Goal: Navigation & Orientation: Find specific page/section

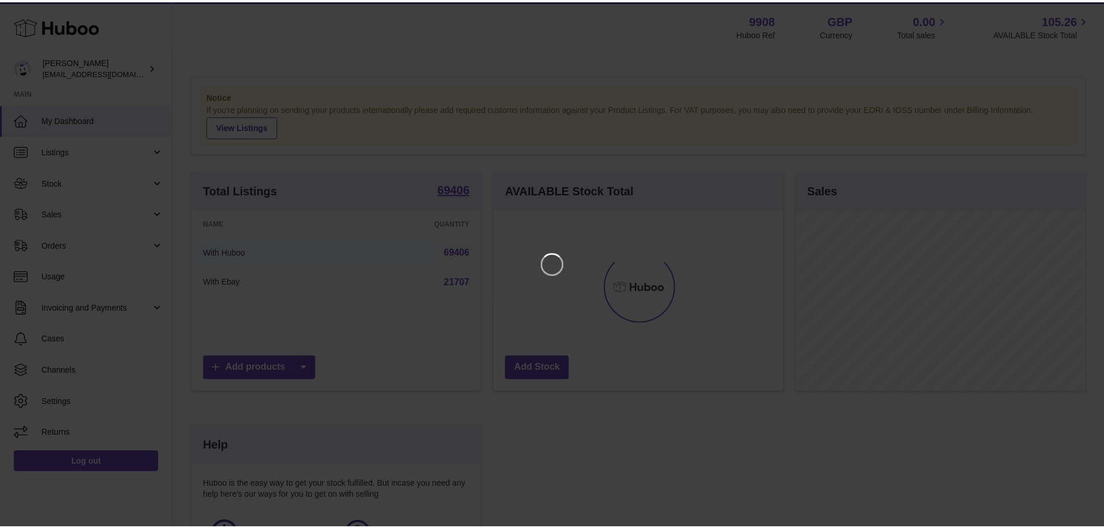
scroll to position [181, 292]
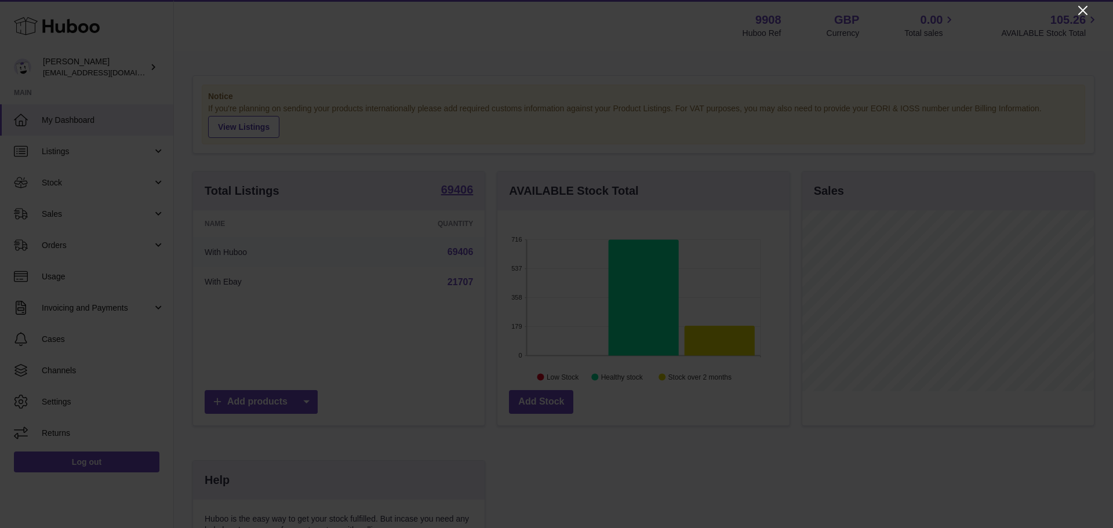
click at [1084, 9] on icon "Close" at bounding box center [1082, 10] width 9 height 9
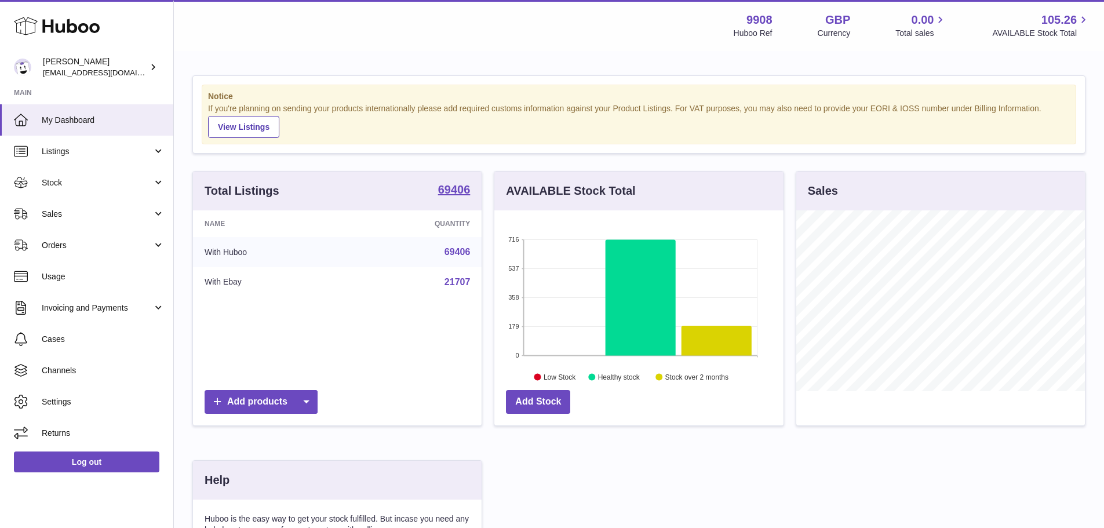
scroll to position [579283, 579175]
click at [101, 220] on link "Sales" at bounding box center [86, 213] width 173 height 31
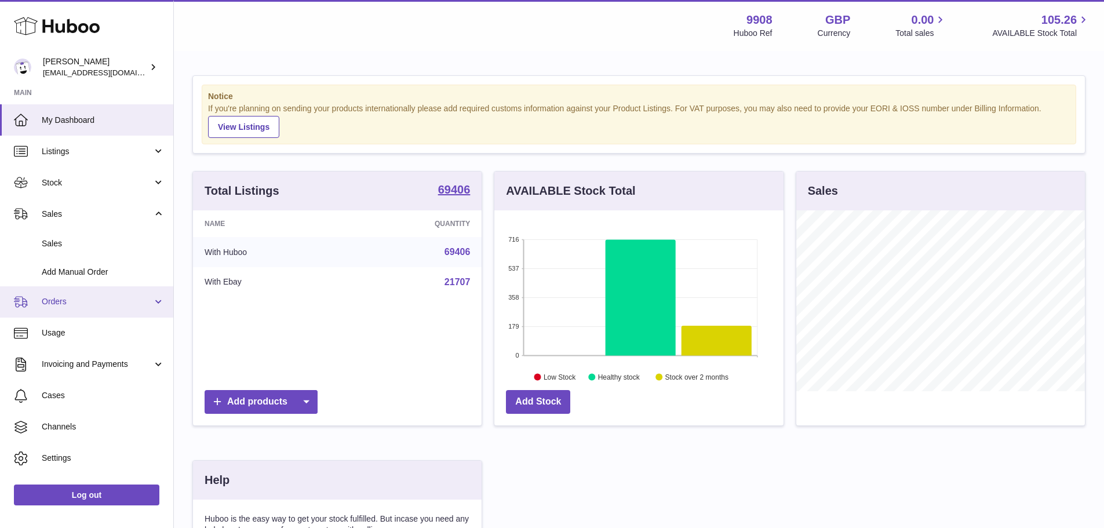
click at [93, 300] on span "Orders" at bounding box center [97, 301] width 111 height 11
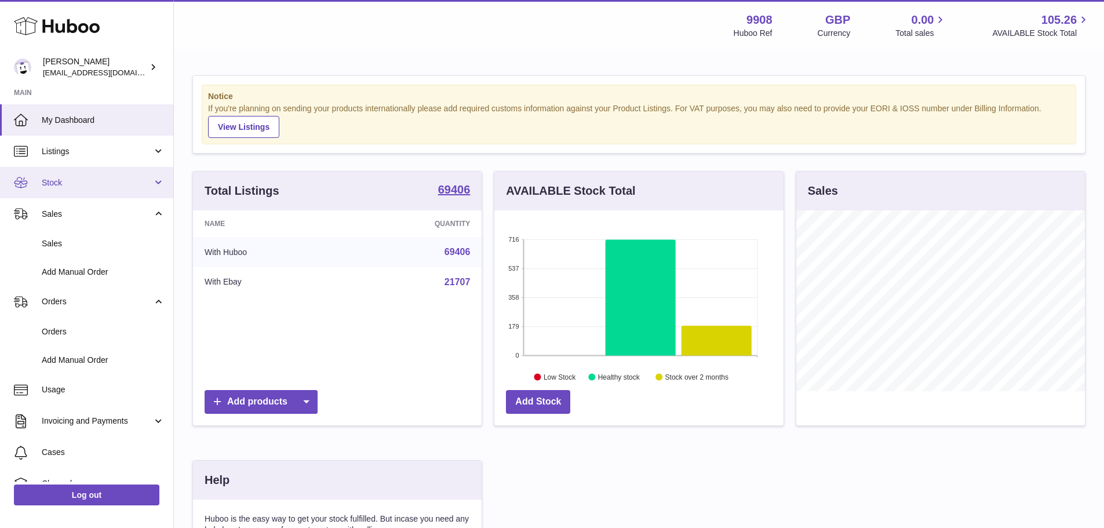
click at [97, 182] on span "Stock" at bounding box center [97, 182] width 111 height 11
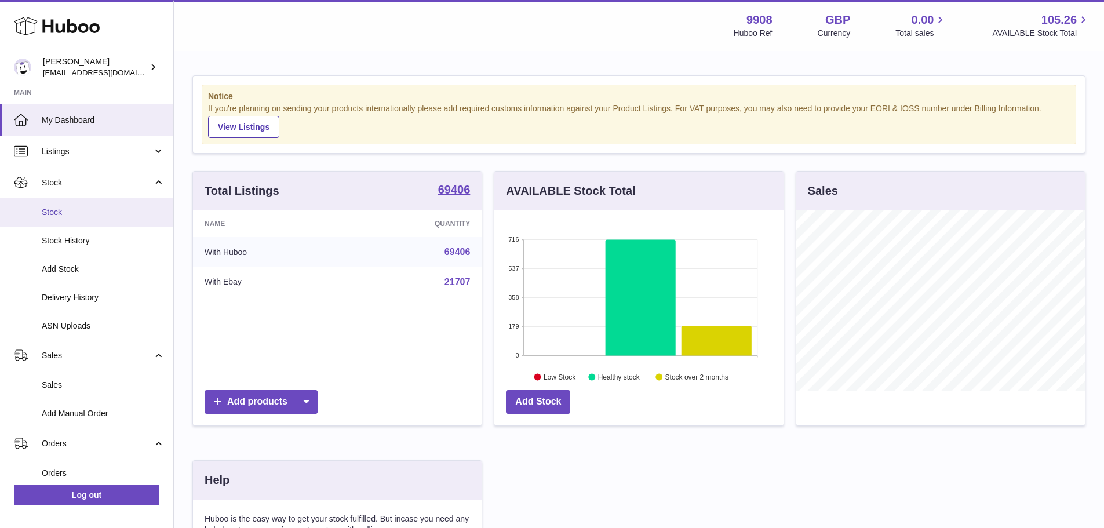
click at [85, 213] on span "Stock" at bounding box center [103, 212] width 123 height 11
